Goal: Navigation & Orientation: Find specific page/section

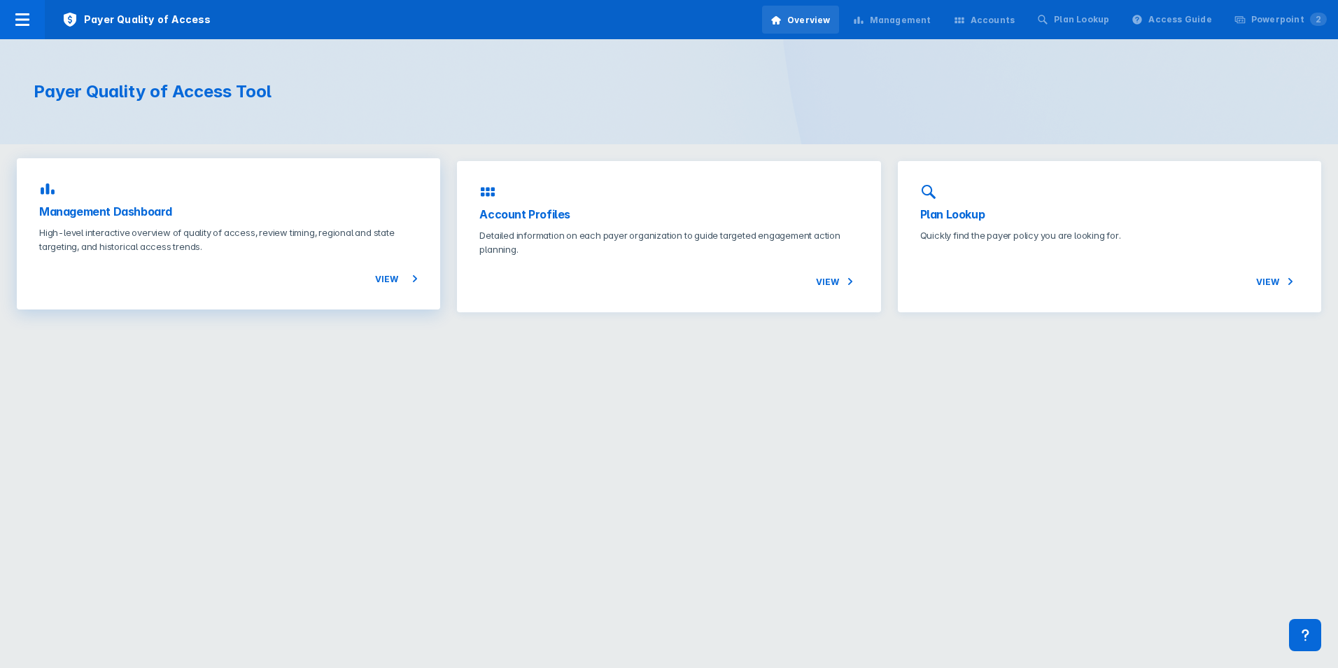
click at [281, 172] on div "Management Dashboard High-level interactive overview of quality of access, revi…" at bounding box center [228, 233] width 423 height 151
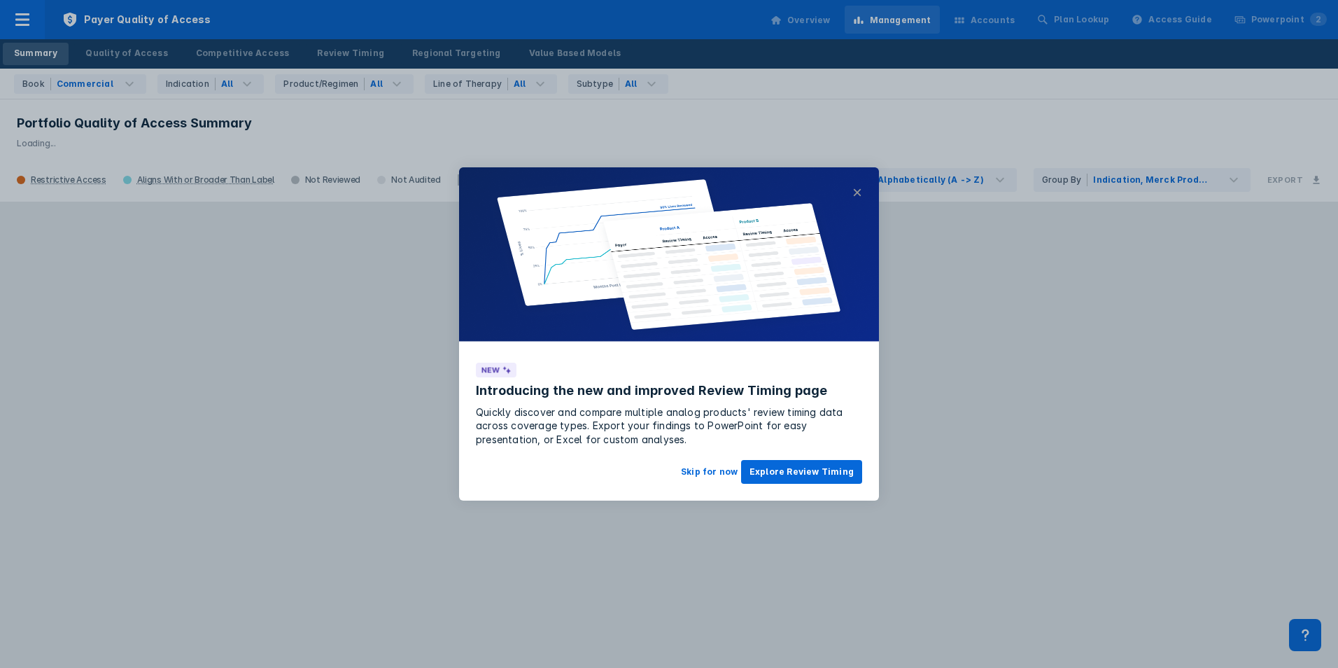
click at [858, 190] on button "×" at bounding box center [857, 192] width 10 height 17
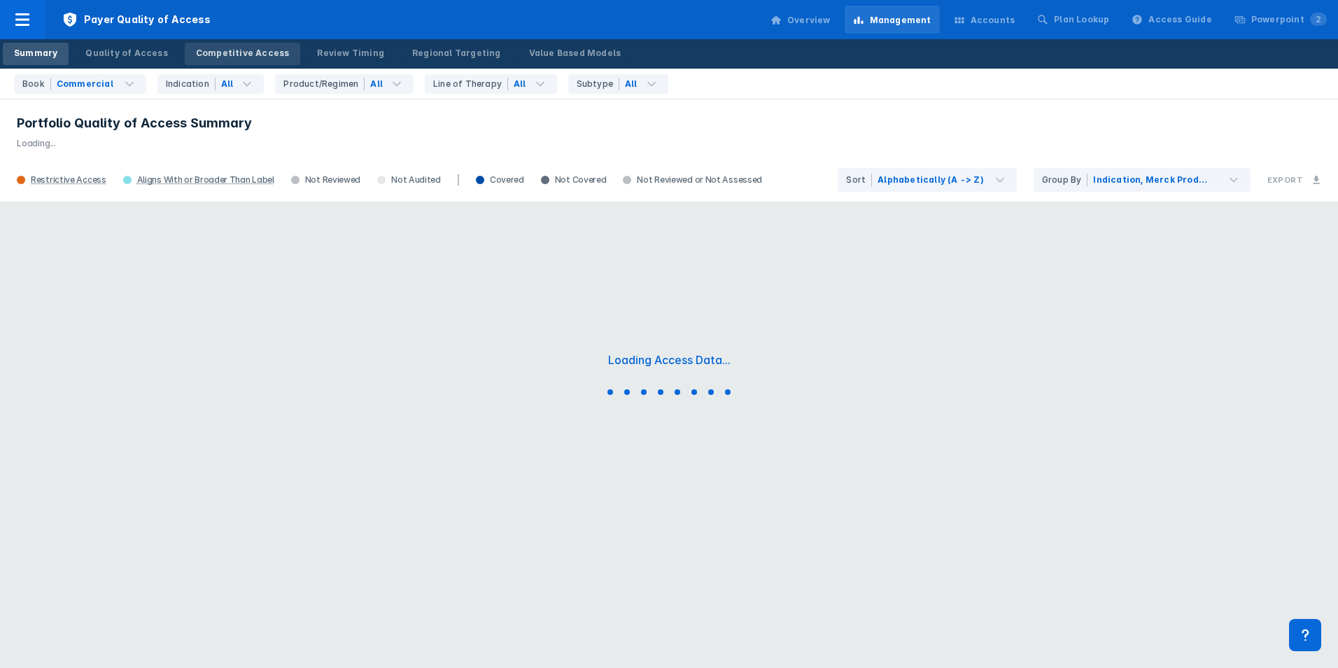
click at [214, 59] on div "Competitive Access" at bounding box center [243, 53] width 94 height 13
